Goal: Task Accomplishment & Management: Complete application form

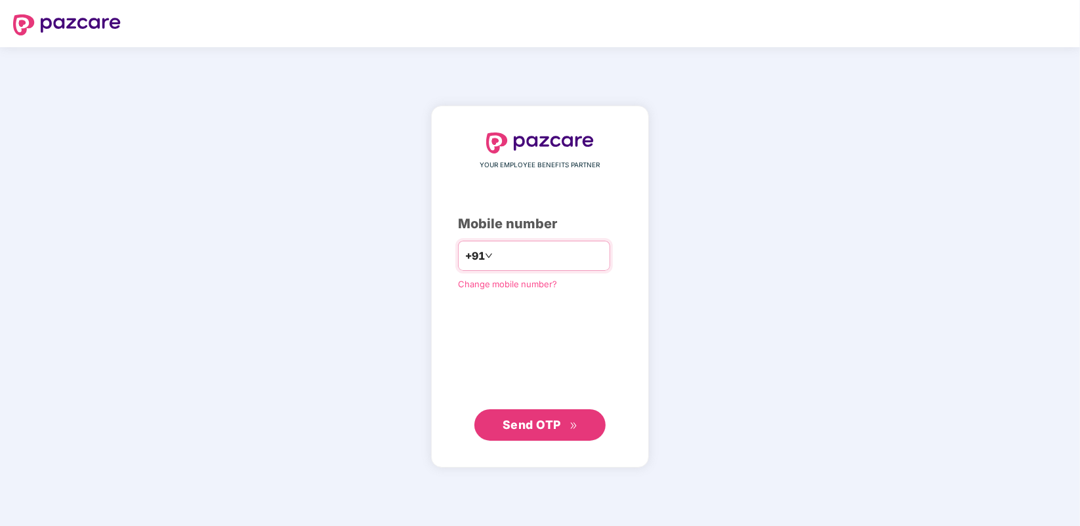
click at [506, 266] on input "number" at bounding box center [549, 255] width 108 height 21
type input "**********"
click at [533, 415] on button "Send OTP" at bounding box center [539, 424] width 131 height 31
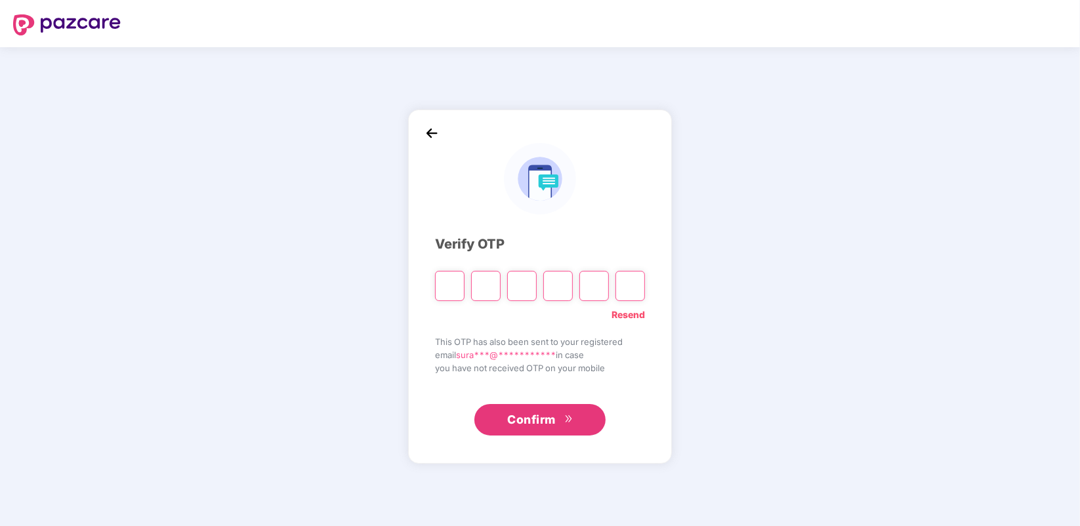
type input "*"
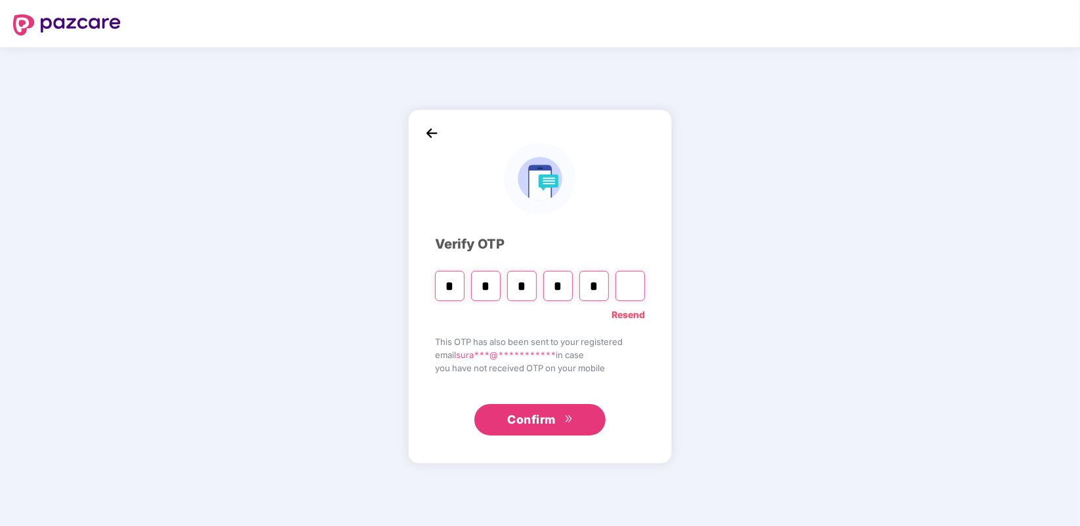
type input "*"
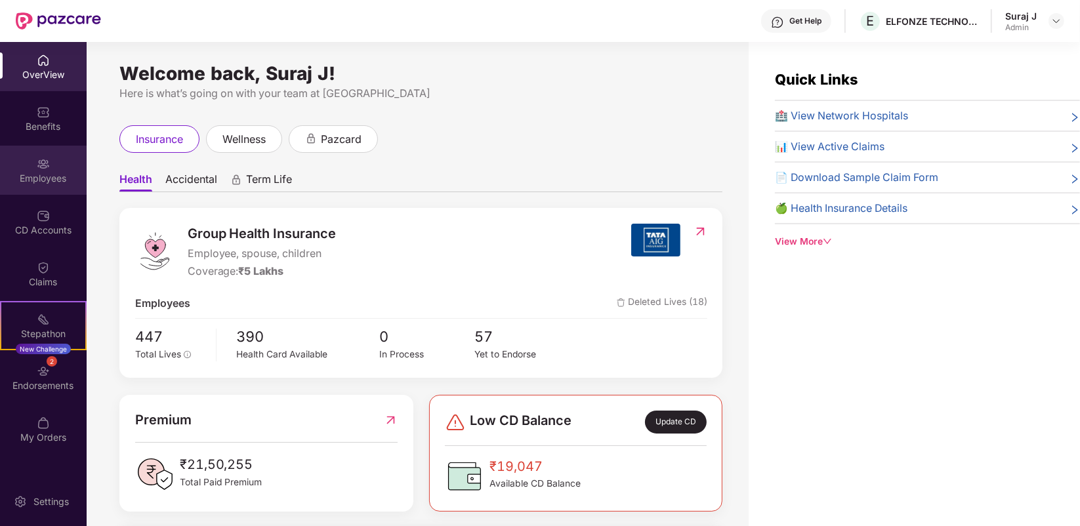
click at [37, 174] on div "Employees" at bounding box center [43, 178] width 87 height 13
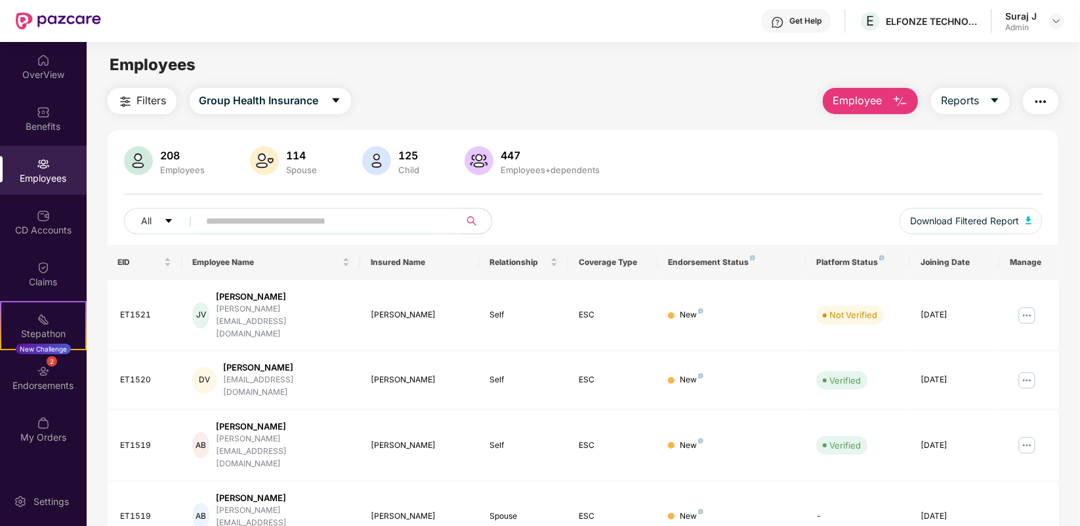
click at [326, 228] on input "text" at bounding box center [324, 221] width 235 height 20
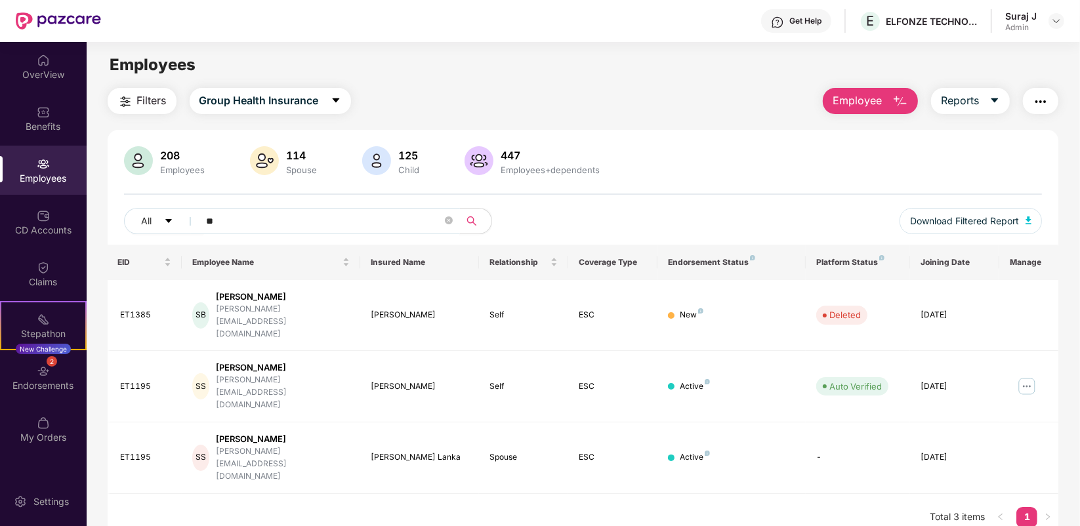
type input "*"
